Goal: Task Accomplishment & Management: Complete application form

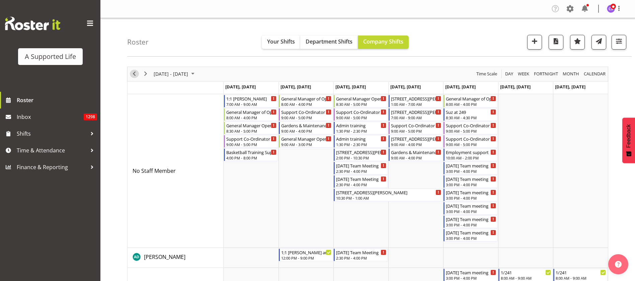
click at [130, 74] on button "Previous" at bounding box center [134, 74] width 9 height 8
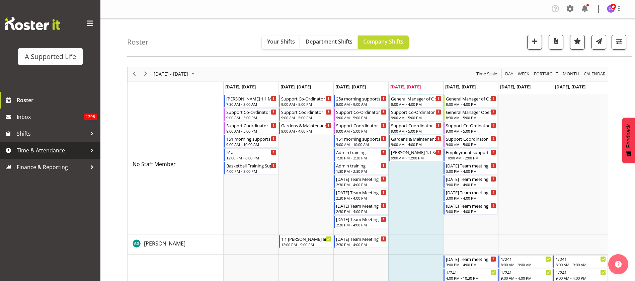
click at [46, 151] on span "Time & Attendance" at bounding box center [52, 150] width 70 height 10
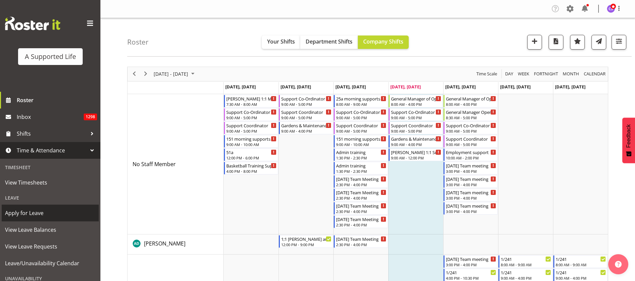
click at [37, 212] on span "Apply for Leave" at bounding box center [50, 213] width 90 height 10
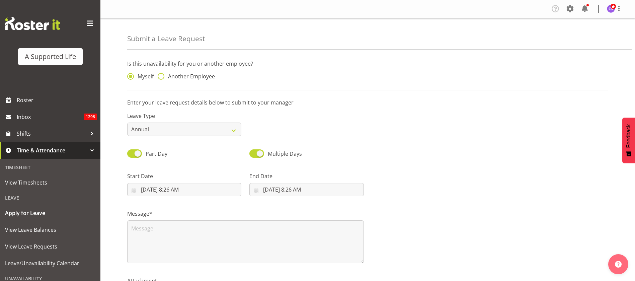
click at [161, 76] on span at bounding box center [161, 76] width 7 height 7
click at [161, 76] on input "Another Employee" at bounding box center [160, 76] width 4 height 4
radio input "true"
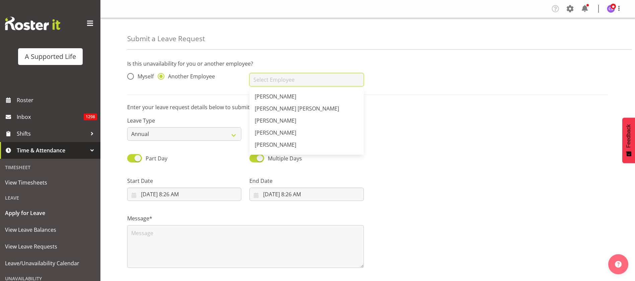
click at [291, 78] on input "text" at bounding box center [306, 79] width 114 height 13
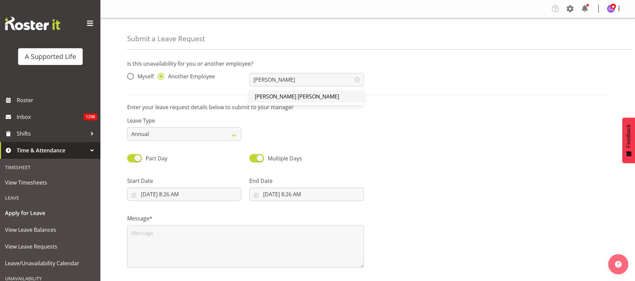
click at [277, 98] on span "[PERSON_NAME] [PERSON_NAME]" at bounding box center [297, 96] width 84 height 7
type input "[PERSON_NAME] [PERSON_NAME]"
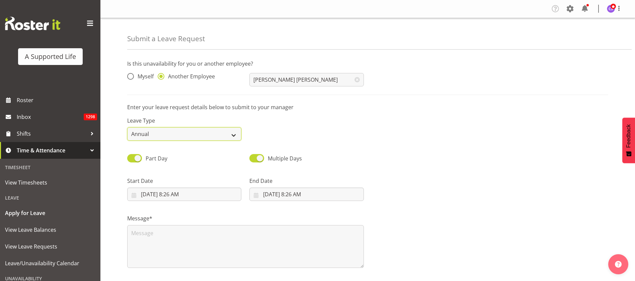
click at [211, 134] on select "Annual Sick Bereavement Domestic Violence Parental Jury Service Day In Lieu Oth…" at bounding box center [184, 133] width 114 height 13
select select "Sick"
click at [127, 127] on select "Annual Sick Bereavement Domestic Violence Parental Jury Service Day In Lieu Oth…" at bounding box center [184, 133] width 114 height 13
click at [186, 193] on input "8/14/2025, 8:26 AM" at bounding box center [184, 193] width 114 height 13
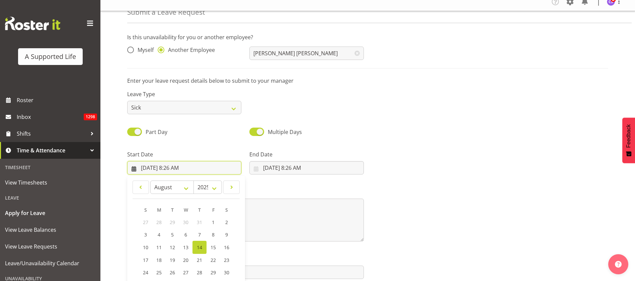
scroll to position [61, 0]
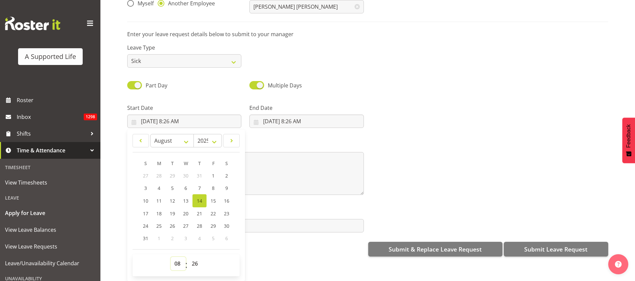
click at [176, 257] on select "00 01 02 03 04 05 06 07 08 09 10 11 12 13 14 15 16 17 18 19 20 21 22 23" at bounding box center [178, 263] width 15 height 13
click at [171, 257] on select "00 01 02 03 04 05 06 07 08 09 10 11 12 13 14 15 16 17 18 19 20 21 22 23" at bounding box center [178, 263] width 15 height 13
click at [193, 257] on select "00 01 02 03 04 05 06 07 08 09 10 11 12 13 14 15 16 17 18 19 20 21 22 23 24 25 2…" at bounding box center [195, 263] width 15 height 13
select select "0"
click at [188, 257] on select "00 01 02 03 04 05 06 07 08 09 10 11 12 13 14 15 16 17 18 19 20 21 22 23 24 25 2…" at bounding box center [195, 263] width 15 height 13
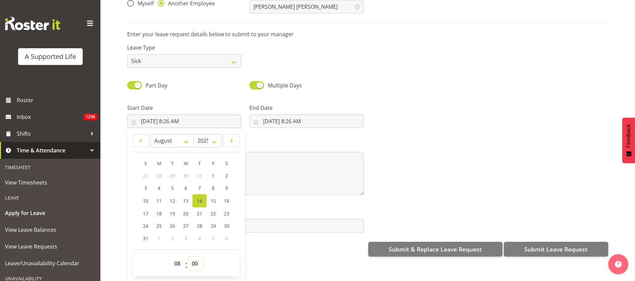
type input "8/14/2025, 8:00 AM"
click at [310, 115] on input "8/14/2025, 8:26 AM" at bounding box center [306, 120] width 114 height 13
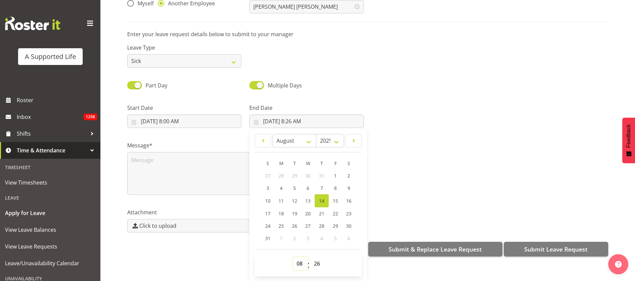
click at [298, 257] on select "00 01 02 03 04 05 06 07 08 09 10 11 12 13 14 15 16 17 18 19 20 21 22 23" at bounding box center [300, 263] width 15 height 13
select select "16"
click at [293, 257] on select "00 01 02 03 04 05 06 07 08 09 10 11 12 13 14 15 16 17 18 19 20 21 22 23" at bounding box center [300, 263] width 15 height 13
type input "8/14/2025, 4:26 PM"
click at [315, 257] on select "00 01 02 03 04 05 06 07 08 09 10 11 12 13 14 15 16 17 18 19 20 21 22 23 24 25 2…" at bounding box center [317, 263] width 15 height 13
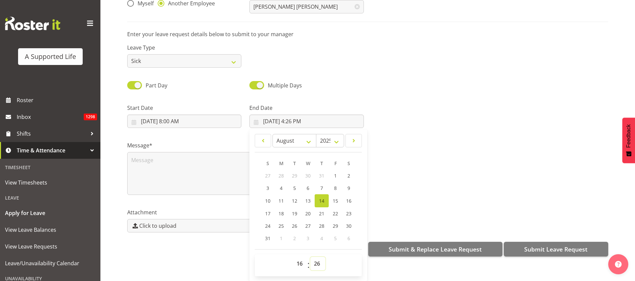
select select "30"
click at [310, 257] on select "00 01 02 03 04 05 06 07 08 09 10 11 12 13 14 15 16 17 18 19 20 21 22 23 24 25 2…" at bounding box center [317, 263] width 15 height 13
type input "8/14/2025, 4:30 PM"
click at [169, 163] on textarea at bounding box center [245, 173] width 236 height 43
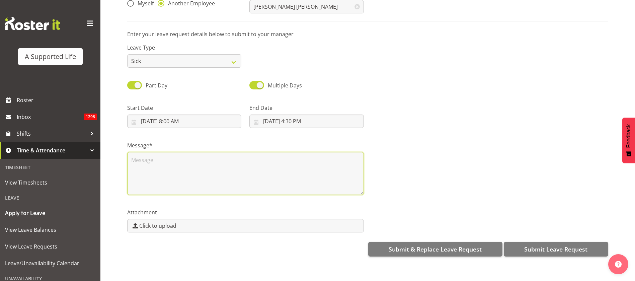
scroll to position [0, 0]
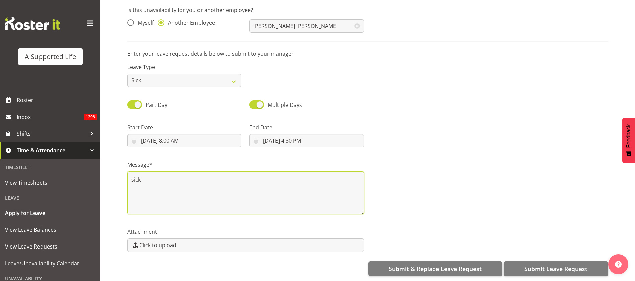
type textarea "sick"
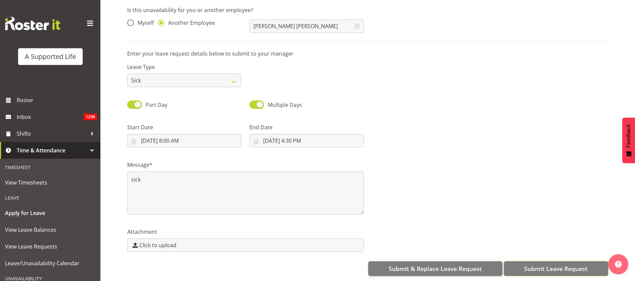
click at [570, 264] on span "Submit Leave Request" at bounding box center [555, 268] width 63 height 9
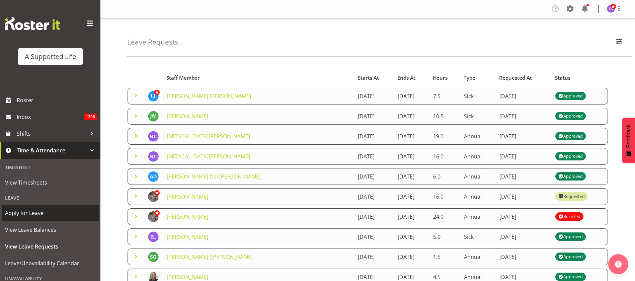
click at [37, 211] on span "Apply for Leave" at bounding box center [50, 213] width 90 height 10
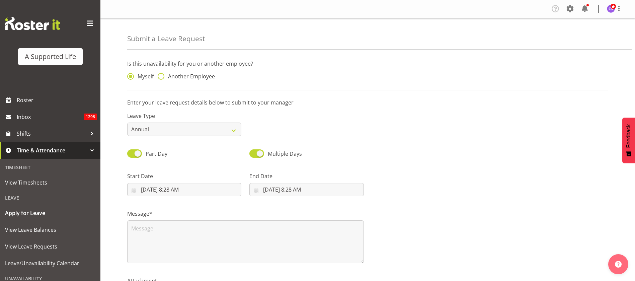
click at [162, 75] on span at bounding box center [161, 76] width 7 height 7
click at [162, 75] on input "Another Employee" at bounding box center [160, 76] width 4 height 4
radio input "true"
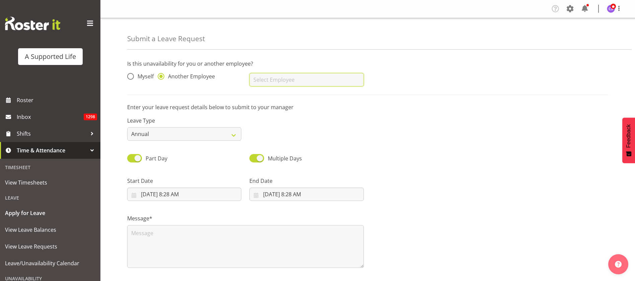
click at [263, 77] on input "text" at bounding box center [306, 79] width 114 height 13
click at [287, 97] on span "[PERSON_NAME]" at bounding box center [275, 96] width 41 height 7
type input "[PERSON_NAME]"
click at [214, 133] on select "Annual Sick Bereavement Domestic Violence Parental Jury Service Day In Lieu Oth…" at bounding box center [184, 133] width 114 height 13
select select "Sick"
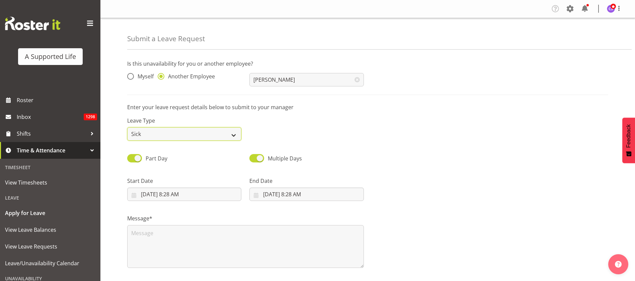
click at [127, 127] on select "Annual Sick Bereavement Domestic Violence Parental Jury Service Day In Lieu Oth…" at bounding box center [184, 133] width 114 height 13
click at [197, 195] on input "8/14/2025, 8:28 AM" at bounding box center [184, 193] width 114 height 13
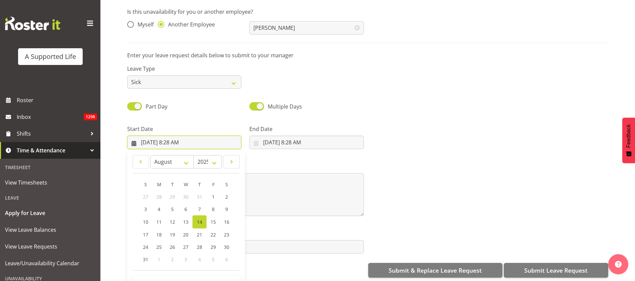
scroll to position [61, 0]
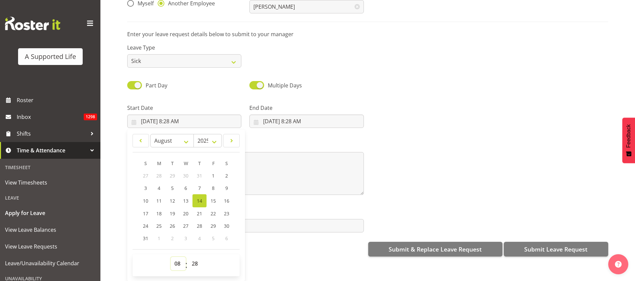
click at [178, 257] on select "00 01 02 03 04 05 06 07 08 09 10 11 12 13 14 15 16 17 18 19 20 21 22 23" at bounding box center [178, 263] width 15 height 13
select select "16"
click at [171, 257] on select "00 01 02 03 04 05 06 07 08 09 10 11 12 13 14 15 16 17 18 19 20 21 22 23" at bounding box center [178, 263] width 15 height 13
type input "8/14/2025, 4:28 PM"
drag, startPoint x: 196, startPoint y: 255, endPoint x: 196, endPoint y: 250, distance: 5.0
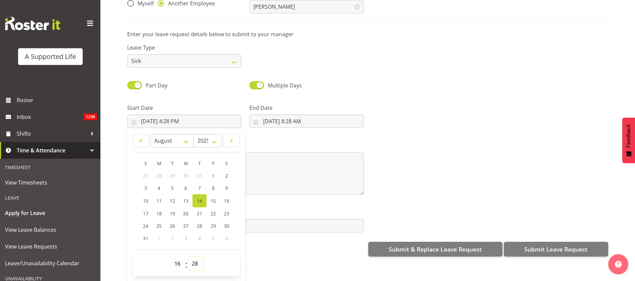
click at [196, 257] on select "00 01 02 03 04 05 06 07 08 09 10 11 12 13 14 15 16 17 18 19 20 21 22 23 24 25 2…" at bounding box center [195, 263] width 15 height 13
select select "0"
click at [188, 257] on select "00 01 02 03 04 05 06 07 08 09 10 11 12 13 14 15 16 17 18 19 20 21 22 23 24 25 2…" at bounding box center [195, 263] width 15 height 13
type input "8/14/2025, 4:00 PM"
click at [295, 117] on input "8/14/2025, 8:28 AM" at bounding box center [306, 120] width 114 height 13
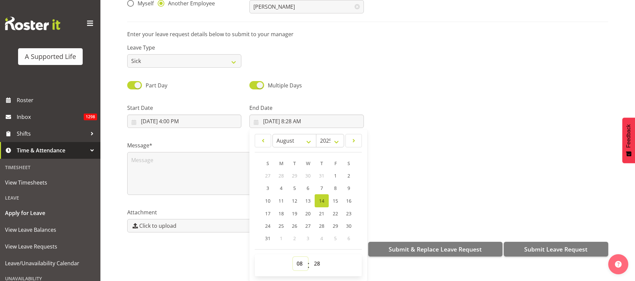
click at [297, 257] on select "00 01 02 03 04 05 06 07 08 09 10 11 12 13 14 15 16 17 18 19 20 21 22 23" at bounding box center [300, 263] width 15 height 13
select select "9"
click at [293, 257] on select "00 01 02 03 04 05 06 07 08 09 10 11 12 13 14 15 16 17 18 19 20 21 22 23" at bounding box center [300, 263] width 15 height 13
type input "8/14/2025, 9:28 AM"
drag, startPoint x: 315, startPoint y: 254, endPoint x: 318, endPoint y: 250, distance: 5.2
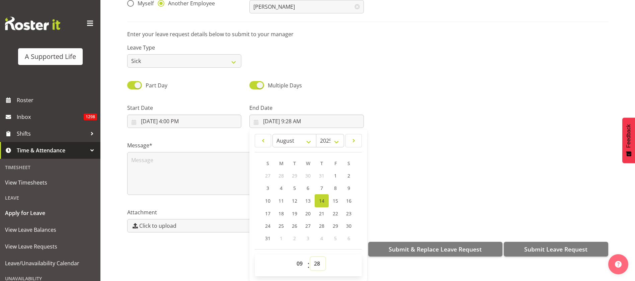
click at [315, 257] on select "00 01 02 03 04 05 06 07 08 09 10 11 12 13 14 15 16 17 18 19 20 21 22 23 24 25 2…" at bounding box center [317, 263] width 15 height 13
select select "0"
click at [310, 257] on select "00 01 02 03 04 05 06 07 08 09 10 11 12 13 14 15 16 17 18 19 20 21 22 23 24 25 2…" at bounding box center [317, 263] width 15 height 13
click at [333, 196] on link "15" at bounding box center [334, 200] width 13 height 13
type input "8/15/2025, 9:00 AM"
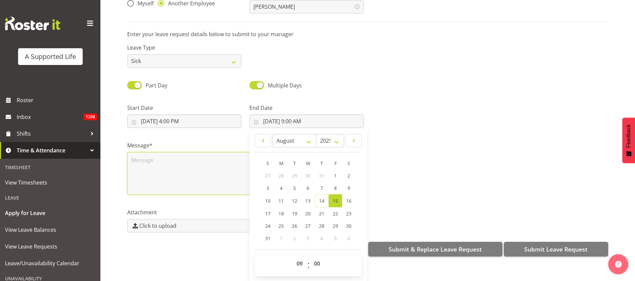
drag, startPoint x: 157, startPoint y: 152, endPoint x: 167, endPoint y: 155, distance: 10.6
click at [157, 152] on textarea at bounding box center [245, 173] width 236 height 43
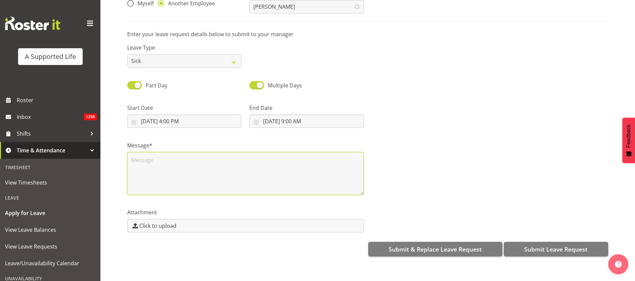
scroll to position [0, 0]
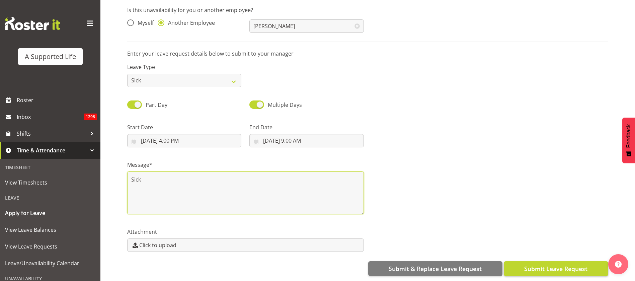
type textarea "Sick"
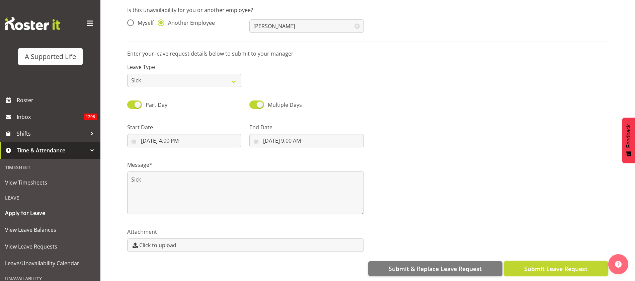
click at [551, 264] on span "Submit Leave Request" at bounding box center [555, 268] width 63 height 9
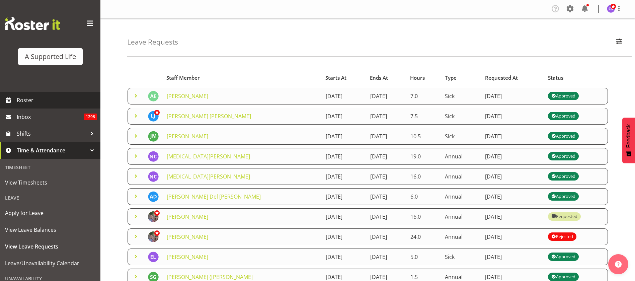
click at [42, 99] on span "Roster" at bounding box center [57, 100] width 80 height 10
